Goal: Task Accomplishment & Management: Use online tool/utility

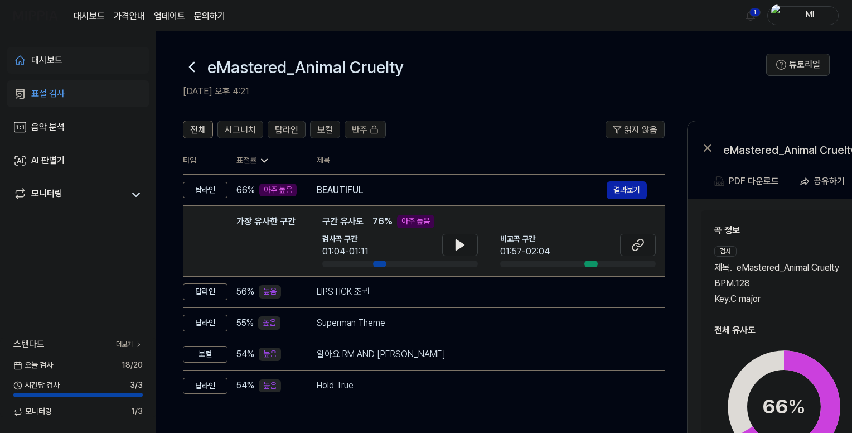
click at [36, 59] on div "대시보드" at bounding box center [46, 60] width 31 height 13
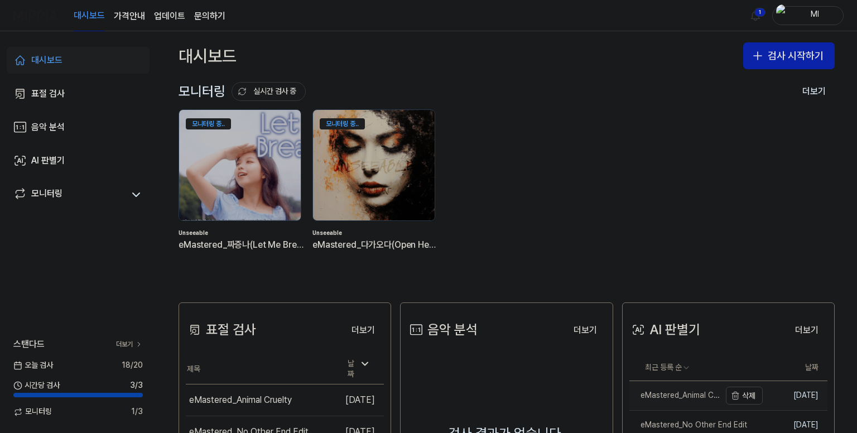
click at [693, 389] on link "eMastered_Animal Cruelty" at bounding box center [674, 395] width 91 height 29
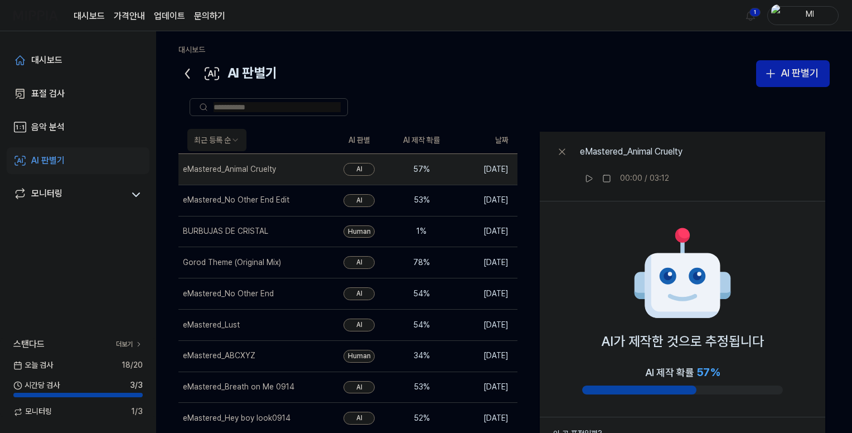
click at [185, 73] on icon at bounding box center [188, 74] width 18 height 18
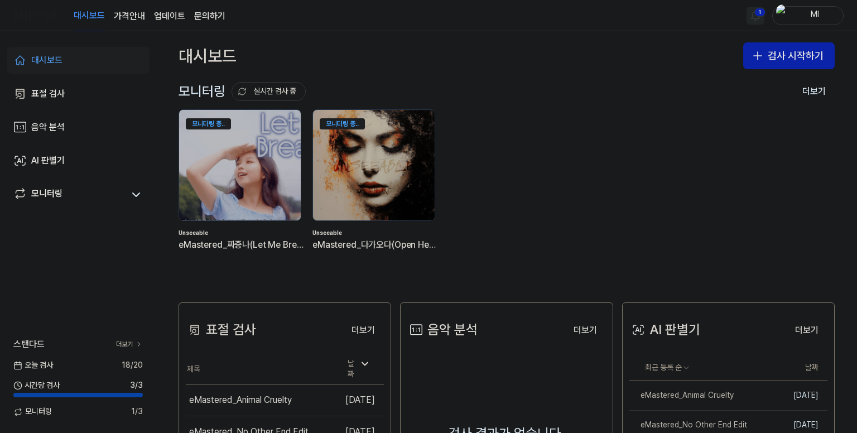
click at [760, 10] on html "대시보드 가격안내 업데이트 문의하기 1 Ml 대시보드 표절 검사 음악 분석 AI 판별기 모니터링 스탠다드 더보기 [DATE] 검사 18 / 2…" at bounding box center [428, 216] width 857 height 433
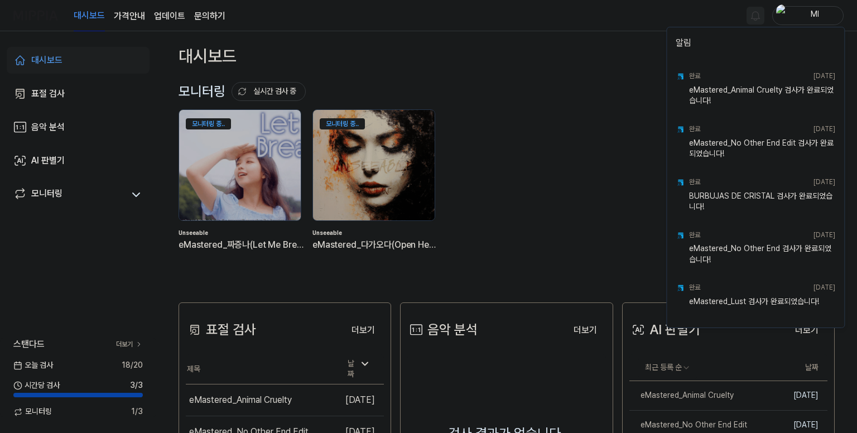
click at [598, 27] on html "대시보드 가격안내 업데이트 문의하기 Ml 대시보드 표절 검사 음악 분석 AI 판별기 모니터링 스탠다드 더보기 [DATE] 검사 18 / 20 …" at bounding box center [428, 216] width 857 height 433
